Goal: Task Accomplishment & Management: Complete application form

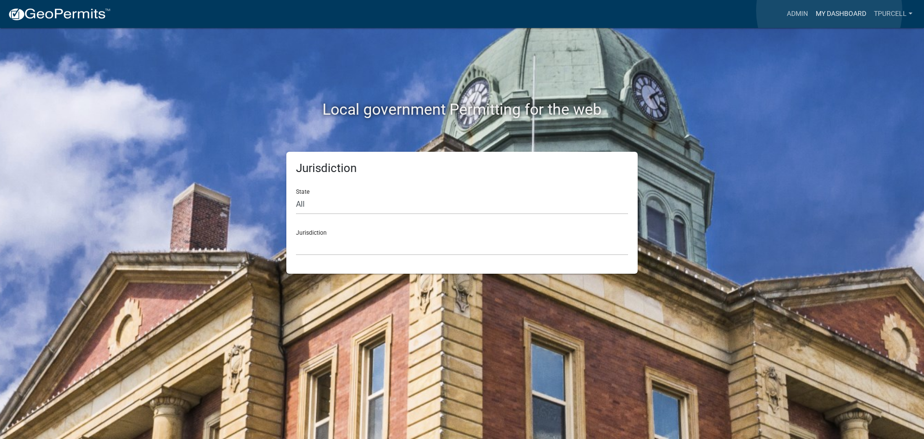
click at [829, 11] on link "My Dashboard" at bounding box center [841, 14] width 58 height 18
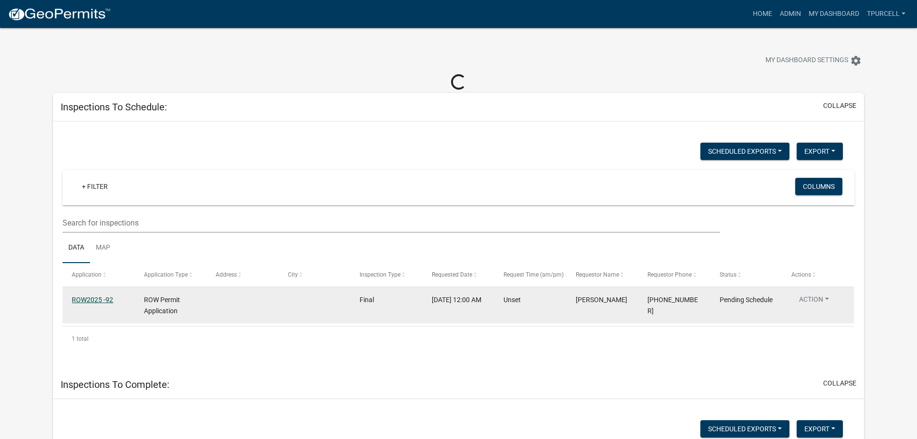
click at [100, 299] on datatable-body-cell "ROW2025 -92" at bounding box center [99, 305] width 72 height 36
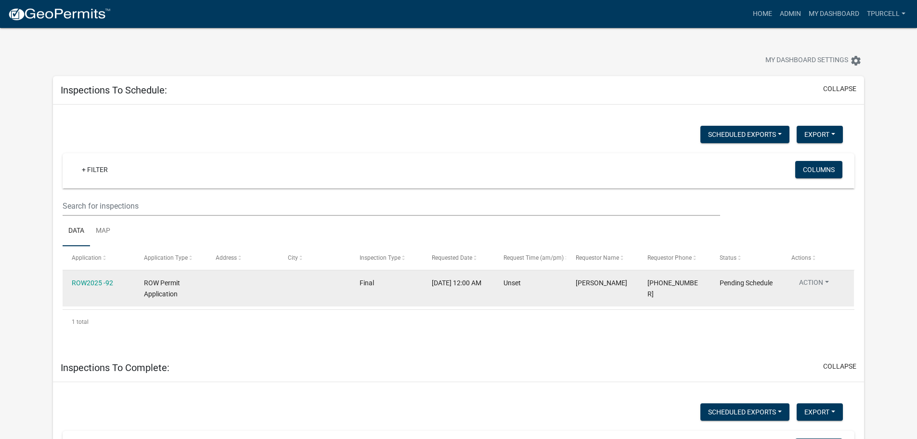
click at [101, 277] on div "ROW2025 -92" at bounding box center [98, 282] width 53 height 11
click at [102, 284] on link "ROW2025 -92" at bounding box center [92, 283] width 41 height 8
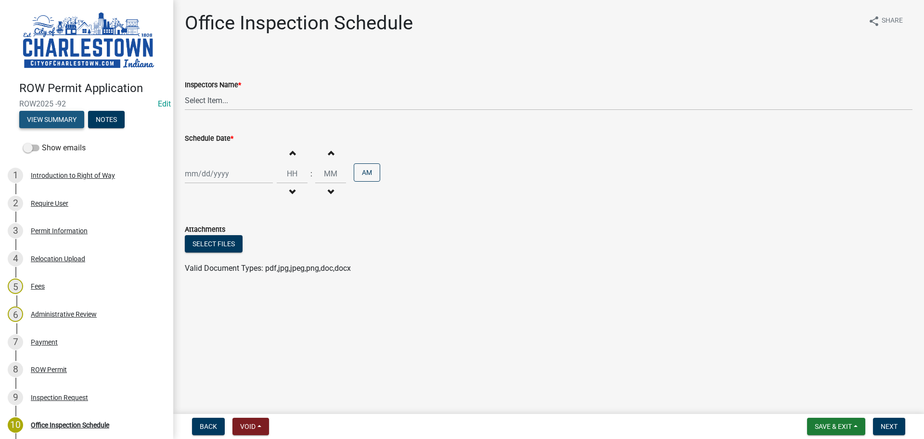
click at [63, 116] on button "View Summary" at bounding box center [51, 119] width 65 height 17
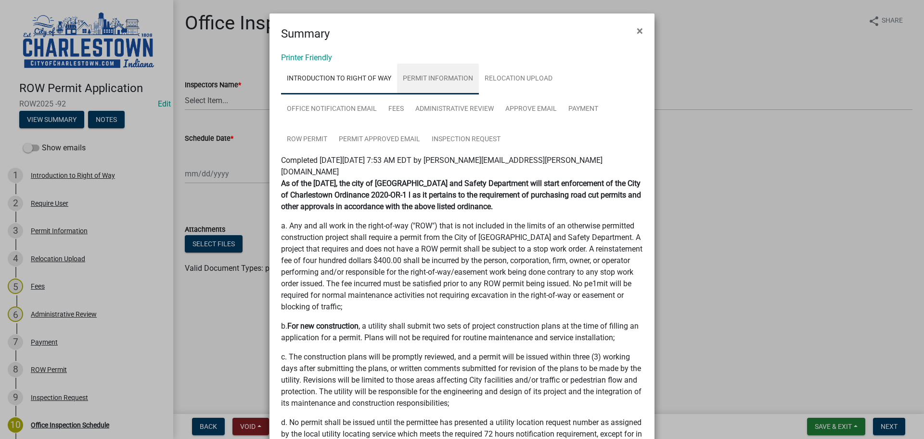
click at [431, 79] on link "Permit Information" at bounding box center [438, 79] width 82 height 31
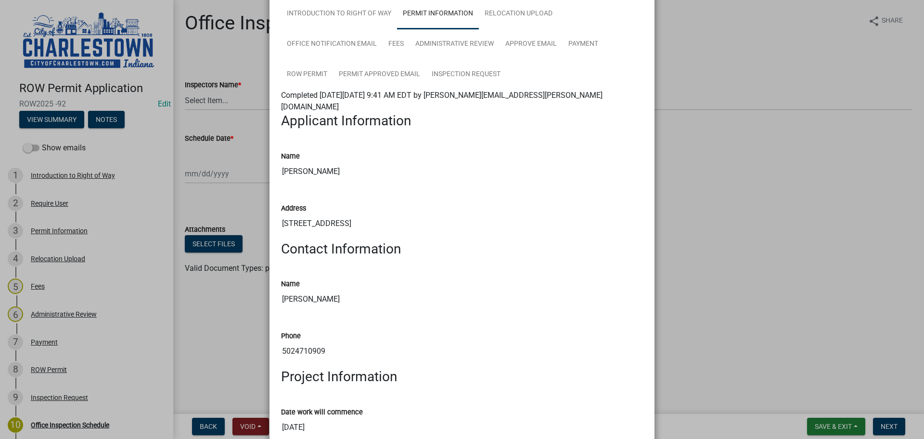
scroll to position [48, 0]
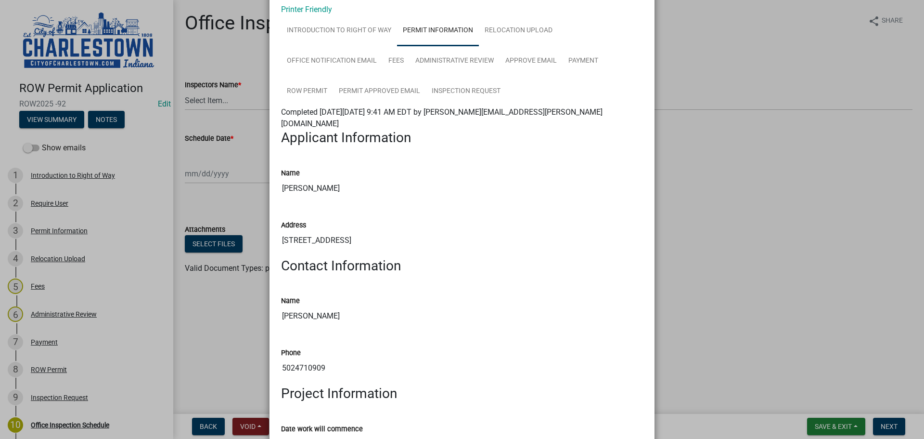
click at [212, 101] on ngb-modal-window "Summary × Printer Friendly Introduction to Right of Way Permit Information Relo…" at bounding box center [462, 219] width 924 height 439
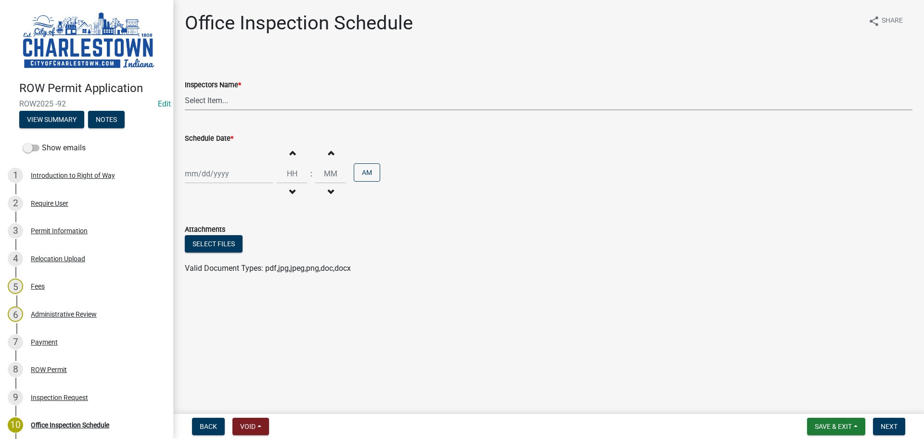
click at [215, 103] on select "Select Item... [PERSON_NAME] ([PERSON_NAME]) [PERSON_NAME] ([PERSON_NAME])" at bounding box center [549, 100] width 728 height 20
select select "63e5a778-15f7-4a13-aba2-a6e5541a0fb3"
click at [185, 90] on select "Select Item... [PERSON_NAME] ([PERSON_NAME]) [PERSON_NAME] ([PERSON_NAME])" at bounding box center [549, 100] width 728 height 20
click at [208, 176] on div at bounding box center [229, 174] width 88 height 20
select select "9"
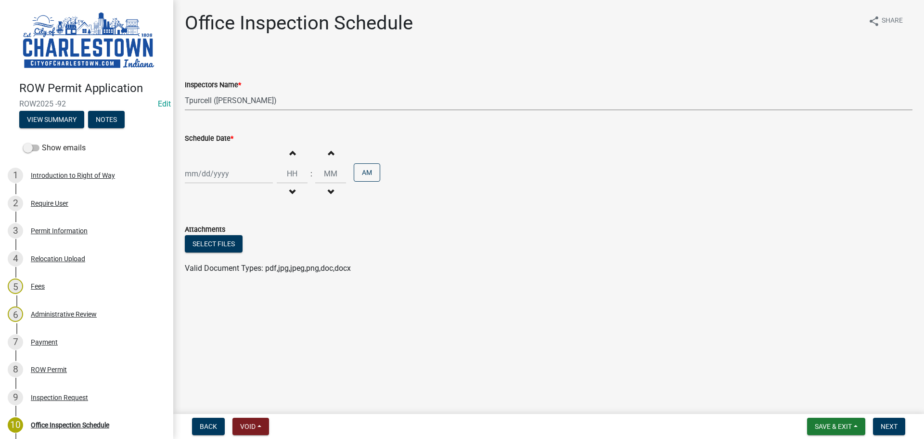
select select "2025"
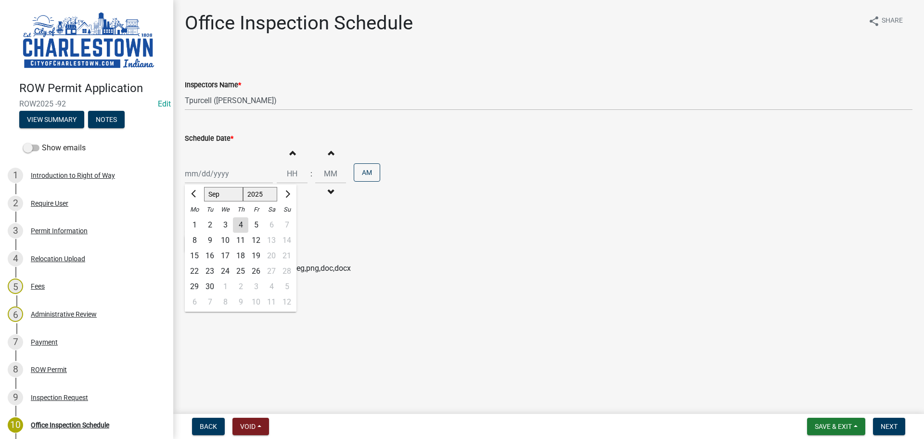
click at [243, 225] on div "4" at bounding box center [240, 224] width 15 height 15
type input "[DATE]"
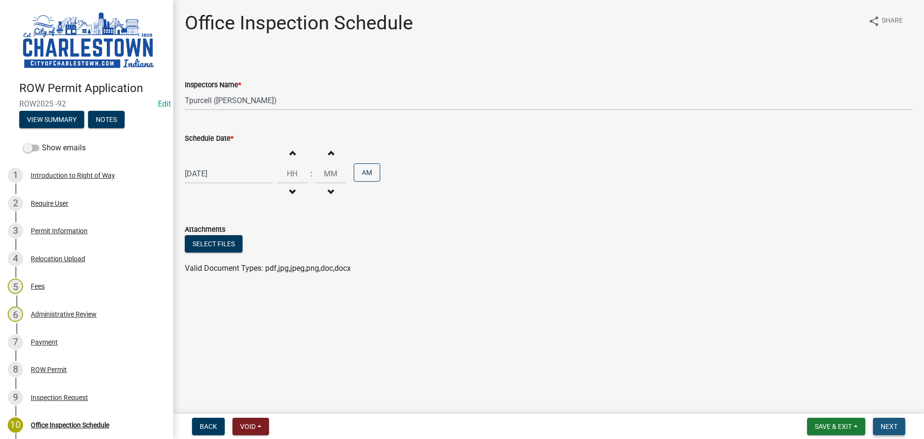
click at [883, 427] on span "Next" at bounding box center [889, 426] width 17 height 8
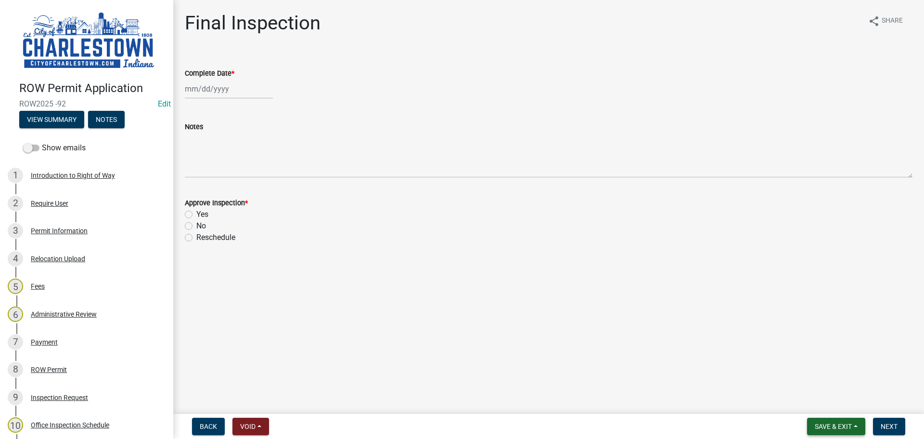
click at [834, 428] on span "Save & Exit" at bounding box center [833, 426] width 37 height 8
drag, startPoint x: 819, startPoint y: 414, endPoint x: 822, endPoint y: 407, distance: 7.3
click at [819, 413] on div "Save Save & Exit" at bounding box center [826, 389] width 77 height 54
click at [822, 404] on button "Save & Exit" at bounding box center [826, 400] width 77 height 23
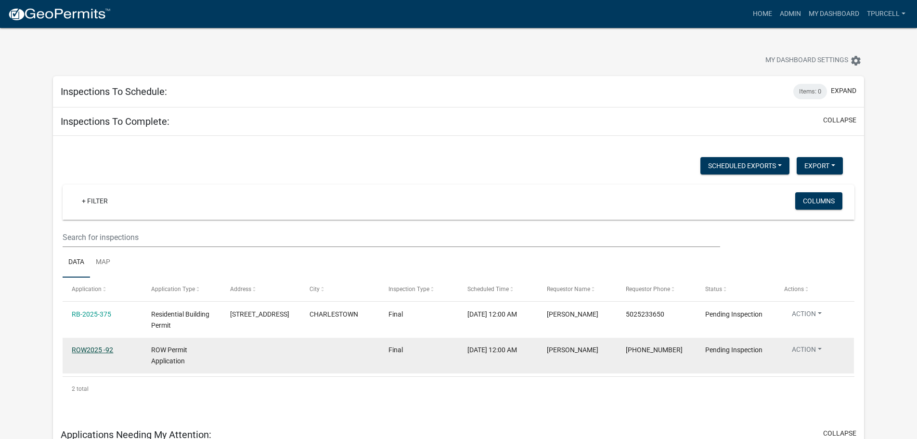
click at [100, 348] on link "ROW2025 -92" at bounding box center [92, 350] width 41 height 8
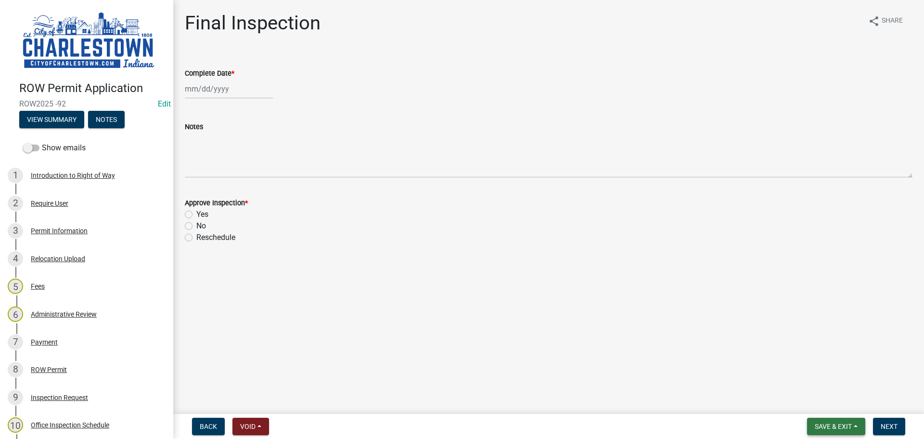
click at [832, 428] on span "Save & Exit" at bounding box center [833, 426] width 37 height 8
click at [826, 402] on button "Save & Exit" at bounding box center [826, 400] width 77 height 23
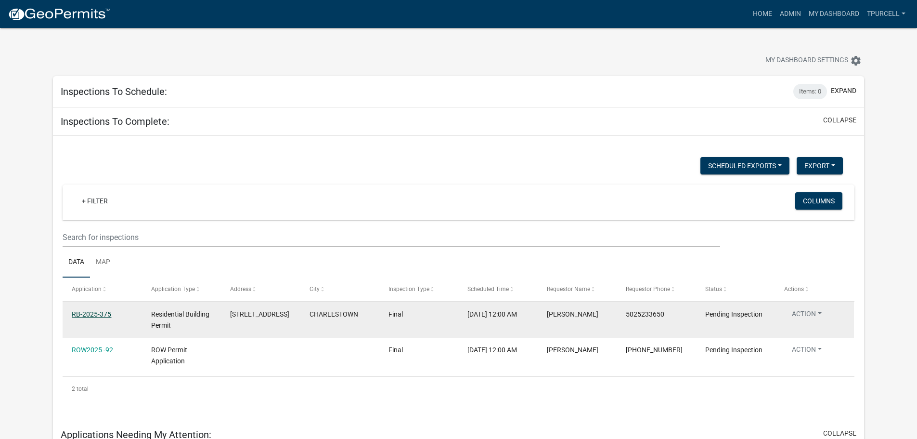
click at [101, 312] on link "RB-2025-375" at bounding box center [91, 314] width 39 height 8
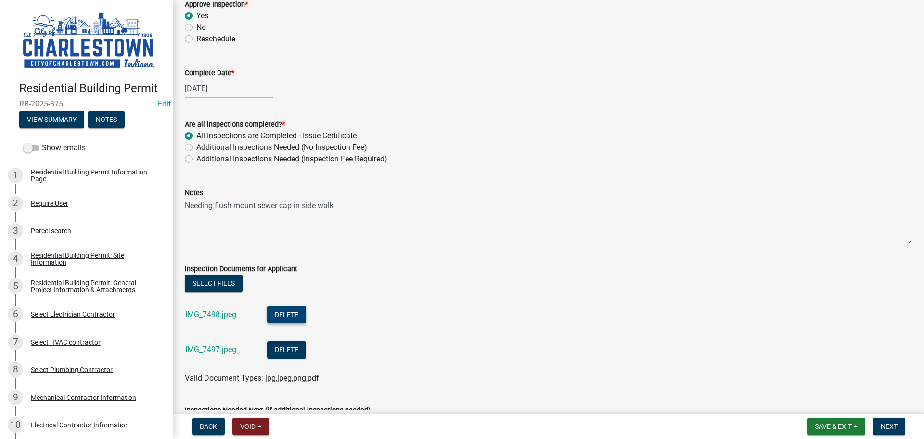
scroll to position [337, 0]
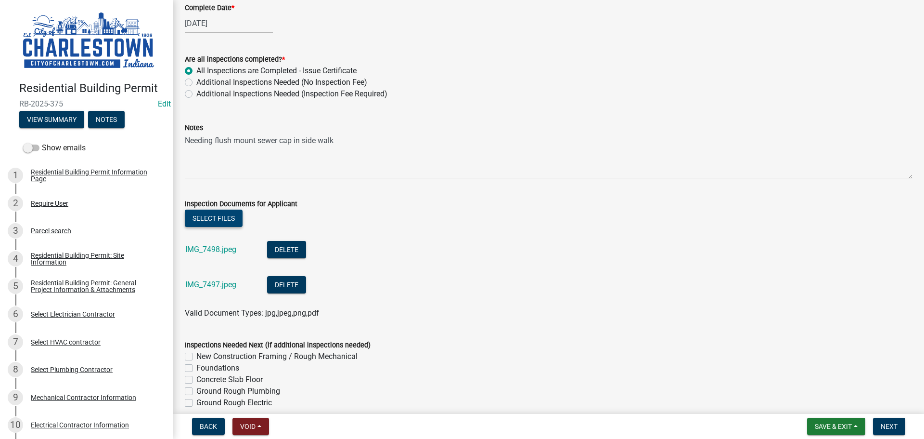
click at [219, 220] on button "Select files" at bounding box center [214, 217] width 58 height 17
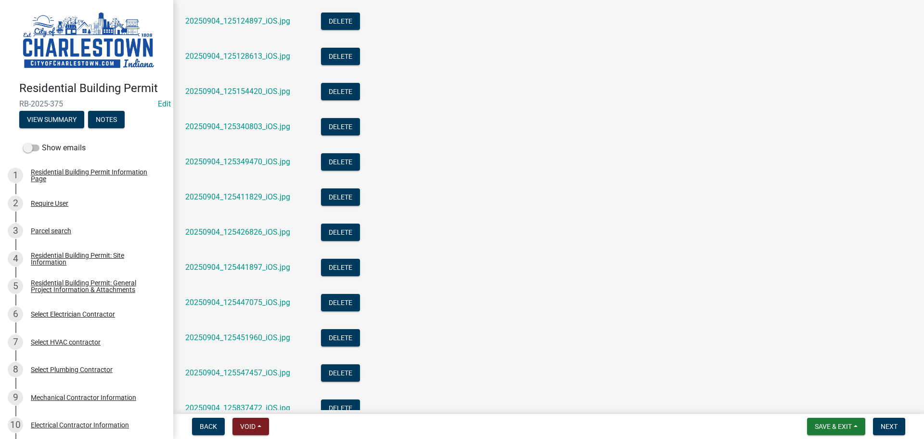
scroll to position [1000, 0]
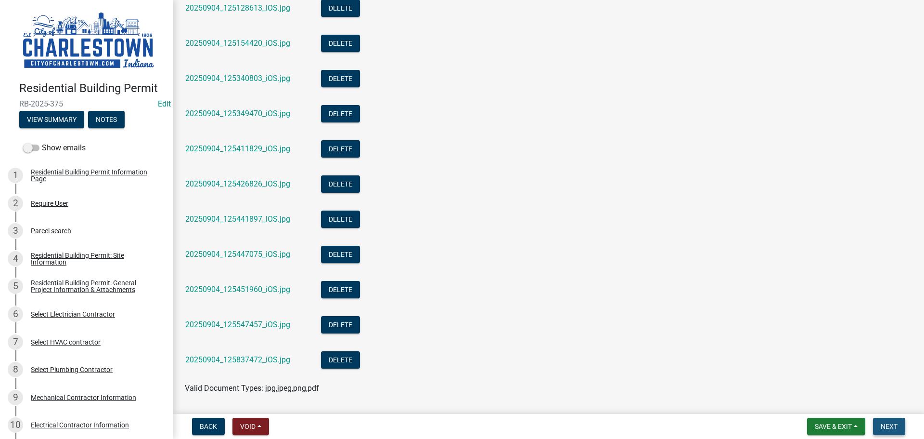
click at [898, 429] on span "Next" at bounding box center [889, 426] width 17 height 8
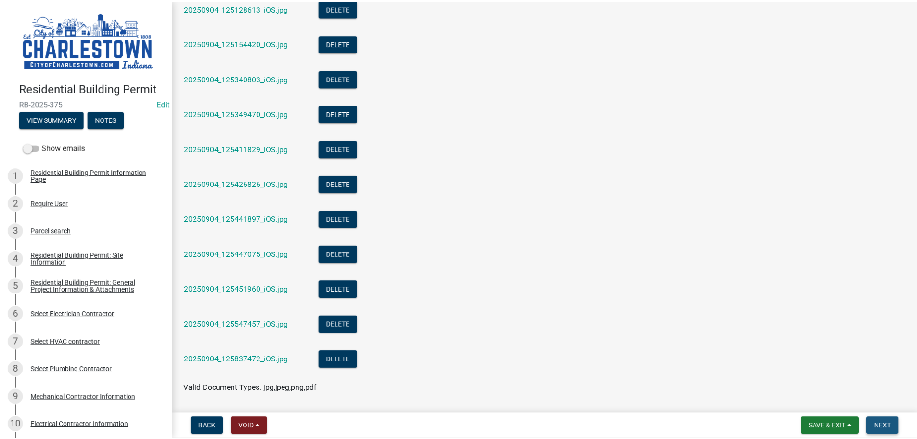
scroll to position [0, 0]
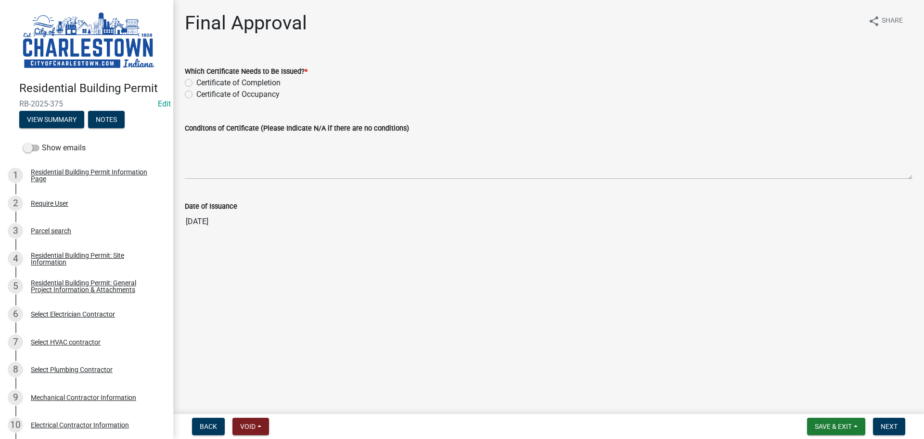
click at [196, 95] on label "Certificate of Occupancy" at bounding box center [237, 95] width 83 height 12
click at [196, 95] on input "Certificate of Occupancy" at bounding box center [199, 92] width 6 height 6
radio input "true"
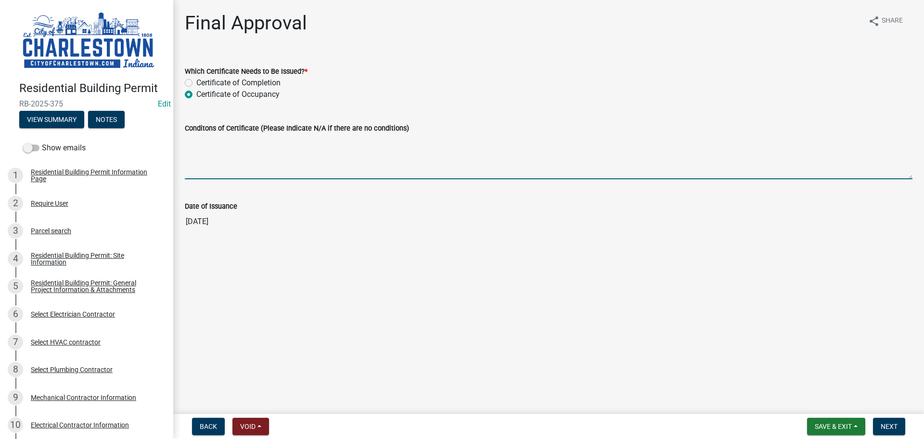
click at [239, 149] on textarea "Conditons of Certificate (Please Indicate N/A if there are no conditions)" at bounding box center [549, 156] width 728 height 45
type textarea "FLUSH MOUNT CAP ON BACK FLOW SEWER CAP"
click at [886, 425] on span "Next" at bounding box center [889, 426] width 17 height 8
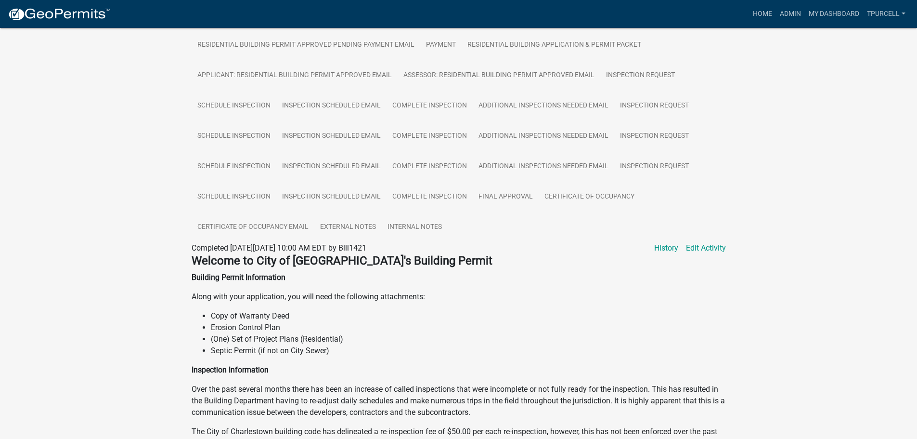
scroll to position [289, 0]
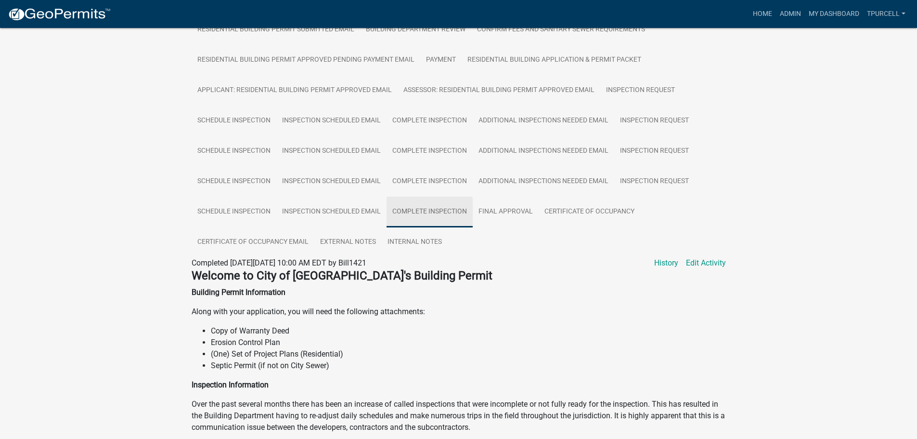
click at [444, 209] on link "Complete Inspection" at bounding box center [430, 211] width 86 height 31
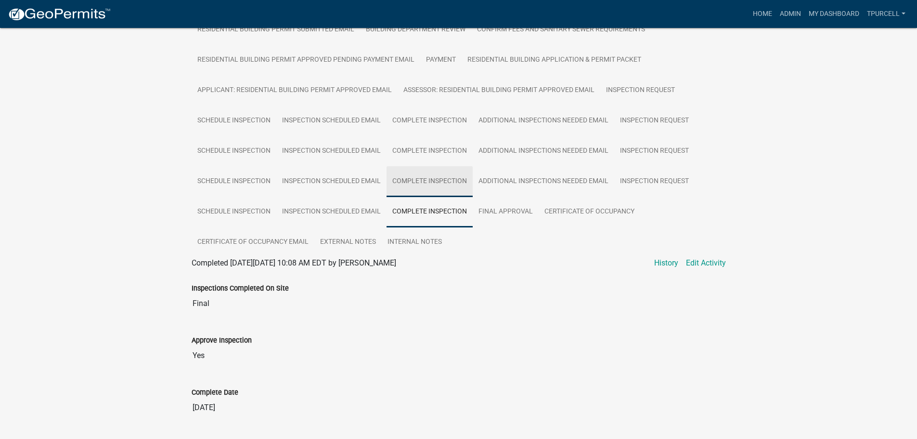
click at [445, 178] on link "Complete Inspection" at bounding box center [430, 181] width 86 height 31
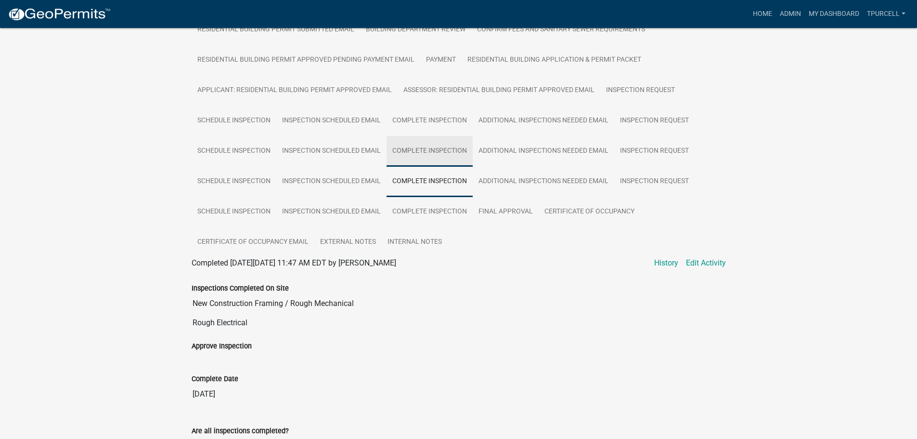
click at [446, 153] on link "Complete Inspection" at bounding box center [430, 151] width 86 height 31
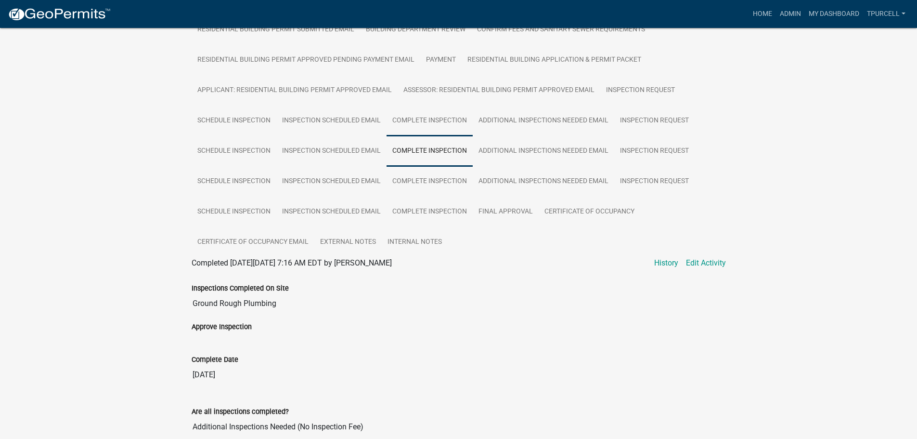
click at [448, 121] on link "Complete Inspection" at bounding box center [430, 120] width 86 height 31
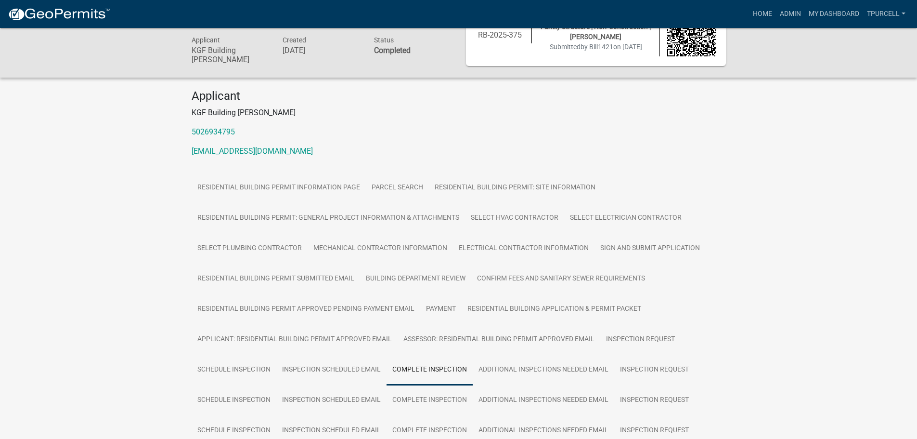
scroll to position [0, 0]
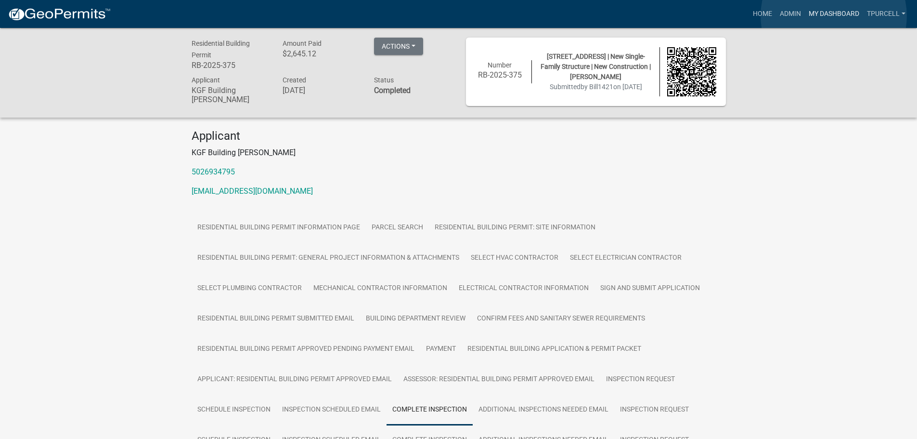
click at [834, 16] on link "My Dashboard" at bounding box center [834, 14] width 58 height 18
